Goal: Transaction & Acquisition: Purchase product/service

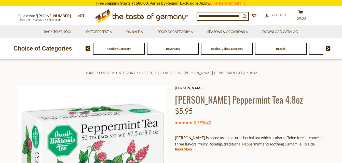
click at [114, 52] on div "Food By Category" at bounding box center [118, 49] width 51 height 12
click at [121, 51] on div "Food By Category" at bounding box center [116, 49] width 51 height 12
click at [328, 50] on img at bounding box center [327, 48] width 5 height 5
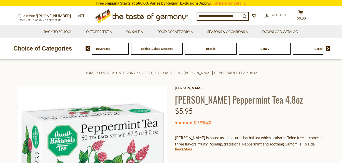
click at [328, 50] on img at bounding box center [327, 48] width 5 height 5
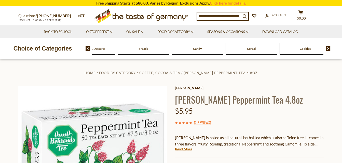
click at [328, 50] on img at bounding box center [327, 48] width 5 height 5
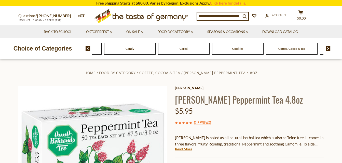
click at [328, 50] on img at bounding box center [327, 48] width 5 height 5
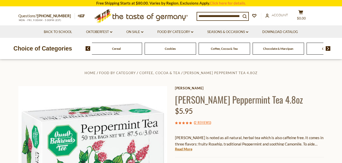
click at [328, 50] on img at bounding box center [327, 48] width 5 height 5
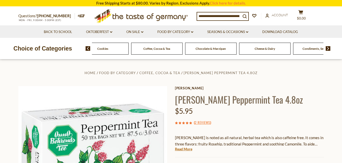
click at [328, 50] on img at bounding box center [327, 48] width 5 height 5
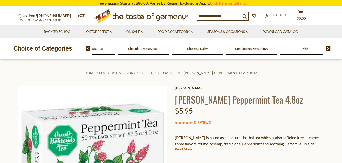
click at [328, 50] on img at bounding box center [327, 48] width 5 height 5
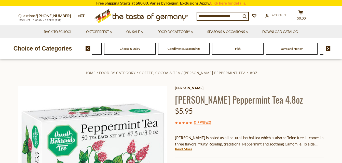
click at [328, 50] on img at bounding box center [327, 48] width 5 height 5
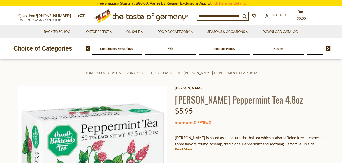
click at [328, 50] on img at bounding box center [327, 48] width 5 height 5
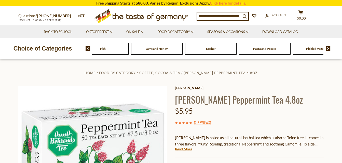
click at [328, 50] on img at bounding box center [327, 48] width 5 height 5
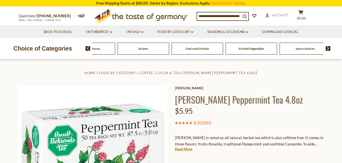
click at [328, 50] on img at bounding box center [327, 48] width 5 height 5
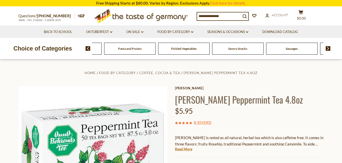
click at [290, 49] on span "Sausages" at bounding box center [291, 49] width 12 height 4
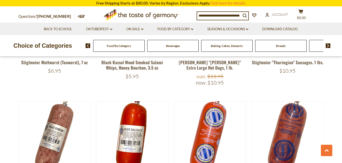
scroll to position [738, 0]
